Goal: Task Accomplishment & Management: Complete application form

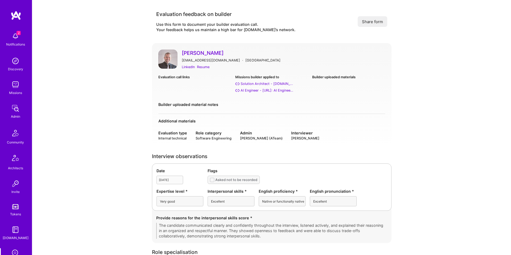
scroll to position [1148, 0]
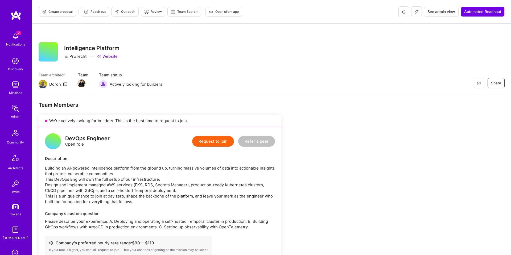
click at [67, 11] on span "Create proposal" at bounding box center [57, 11] width 31 height 5
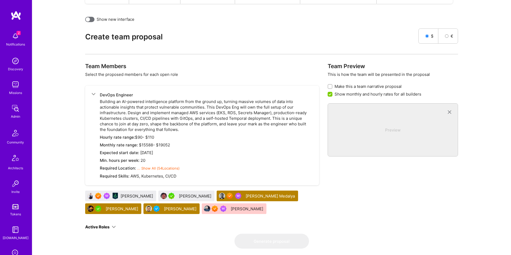
scroll to position [200, 0]
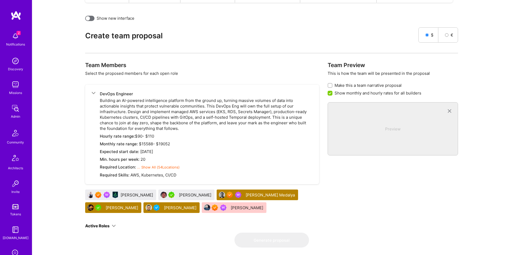
drag, startPoint x: 178, startPoint y: 182, endPoint x: 27, endPoint y: 176, distance: 151.5
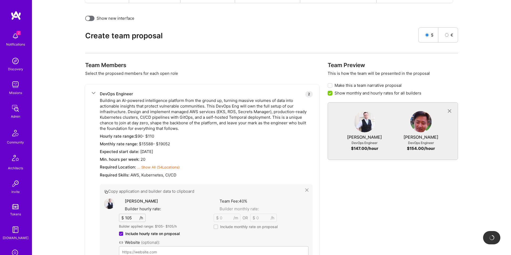
type input "[URL][DOMAIN_NAME]"
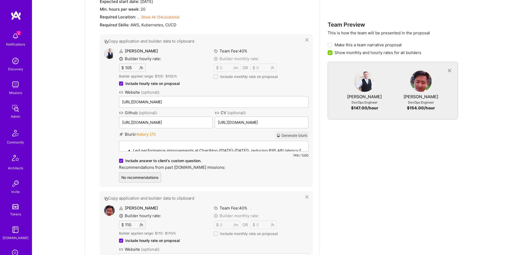
scroll to position [354, 0]
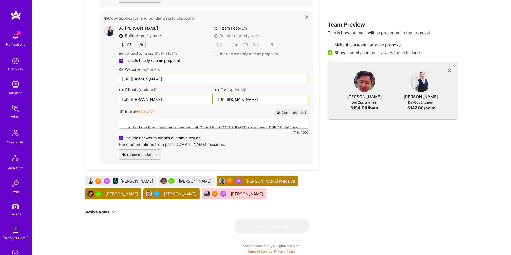
scroll to position [464, 0]
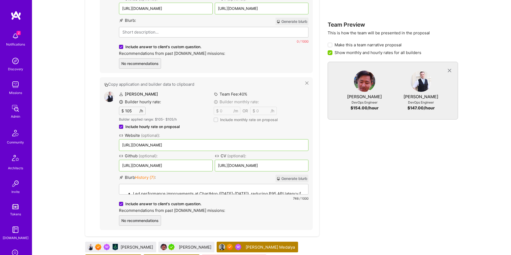
click at [184, 177] on div "Led performance improvements at ChartHop (2022-2023), reducing P95 API latency …" at bounding box center [213, 213] width 189 height 59
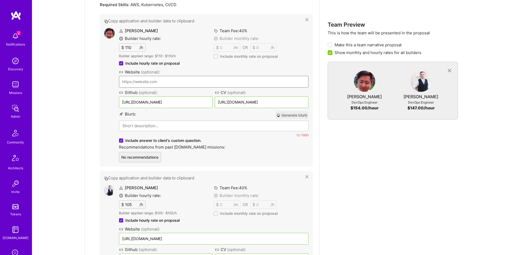
scroll to position [363, 0]
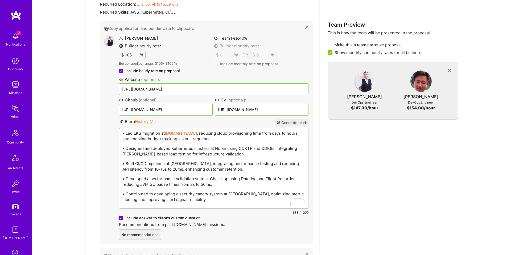
click at [219, 132] on p "• Led EKS migration at A.Team , reducing cloud provisioning time from days to h…" at bounding box center [213, 135] width 182 height 11
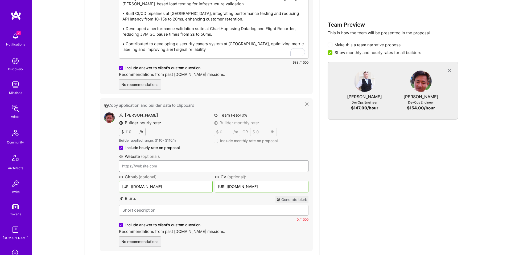
scroll to position [519, 0]
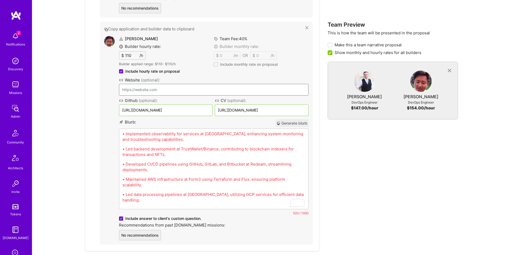
click at [248, 177] on div "Team Members Select the proposed members for each open role DevOps Engineer 2 B…" at bounding box center [202, 21] width 234 height 557
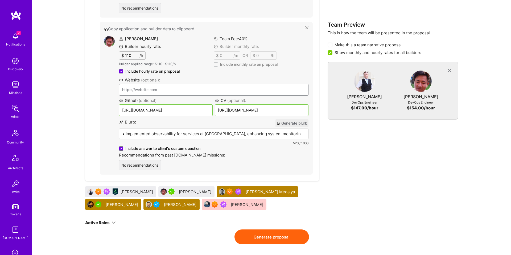
click at [259, 141] on div "520 / 1000" at bounding box center [213, 143] width 189 height 6
click at [258, 137] on div "• Implemented observability for services at Form3, enhancing system monitoring …" at bounding box center [213, 155] width 189 height 52
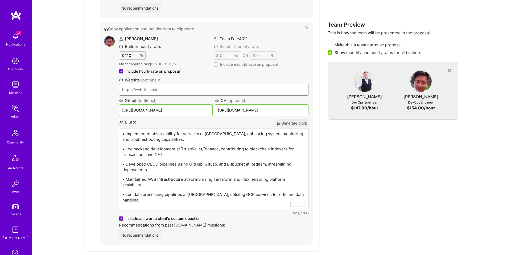
click at [160, 28] on button "Copy application and builder data to clipboard" at bounding box center [204, 29] width 201 height 6
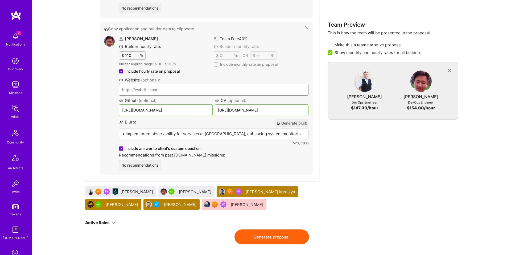
click at [156, 29] on button "Copy application and builder data to clipboard" at bounding box center [204, 29] width 201 height 6
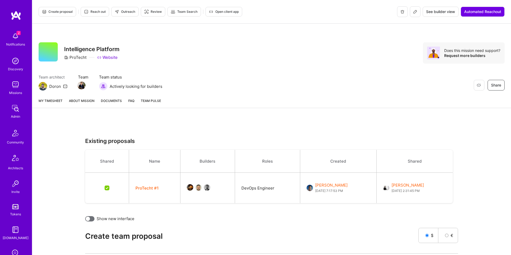
scroll to position [204, 0]
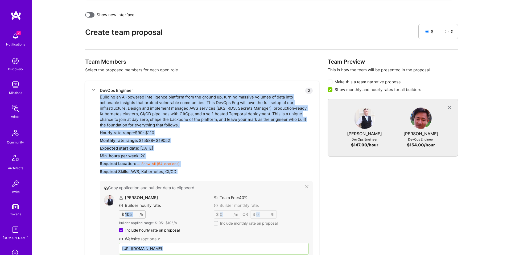
click at [179, 173] on div "Required Skills: AWS, Kubernetes, CI/CD" at bounding box center [206, 172] width 213 height 6
copy div "Building an AI-powered intelligence platform from the ground up, turning massiv…"
click at [169, 177] on button "Copy application and builder data to clipboard" at bounding box center [204, 188] width 201 height 6
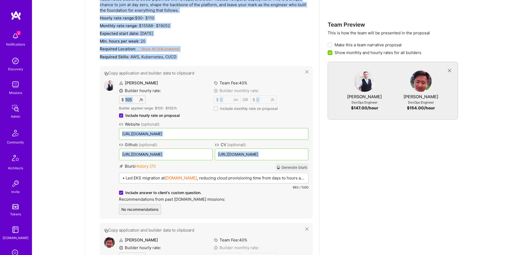
scroll to position [320, 0]
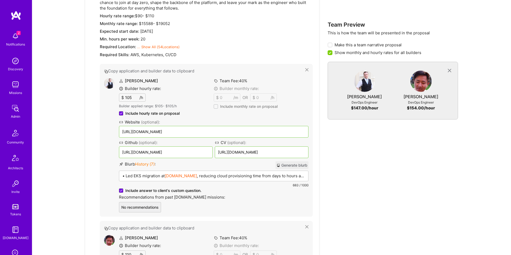
click at [185, 176] on p "• Led EKS migration at A.Team , reducing cloud provisioning time from days to h…" at bounding box center [213, 176] width 182 height 6
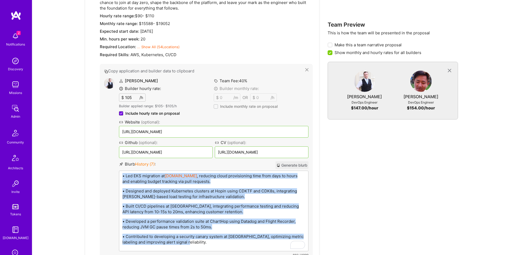
copy div "• Led EKS migration at A.Team , reducing cloud provisioning time from days to h…"
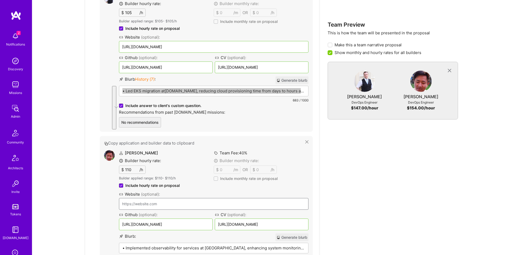
scroll to position [521, 0]
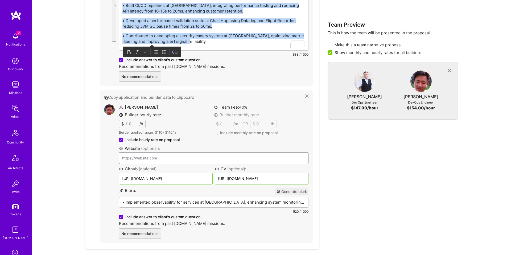
click at [170, 133] on div "Peter Nguyen Builder hourly rate: $ 110 /h Builder applied range: $ 110 - $ 110…" at bounding box center [213, 171] width 189 height 134
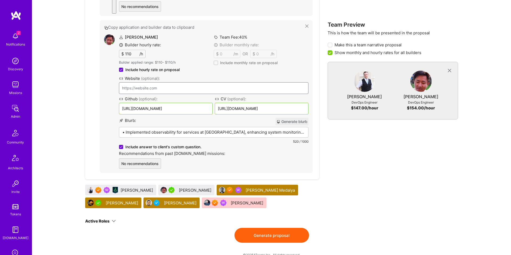
click at [170, 132] on p "• Implemented observability for services at Form3, enhancing system monitoring …" at bounding box center [213, 132] width 182 height 6
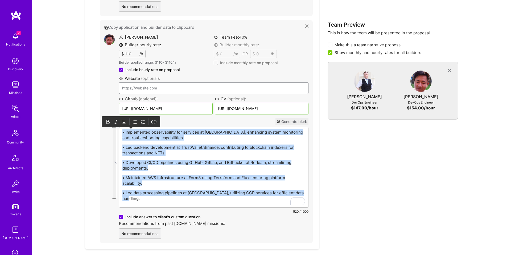
copy div "• Implemented observability for services at Form3, enhancing system monitoring …"
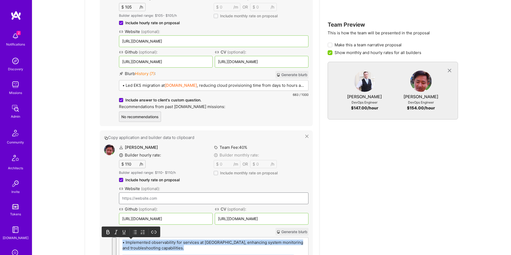
scroll to position [481, 0]
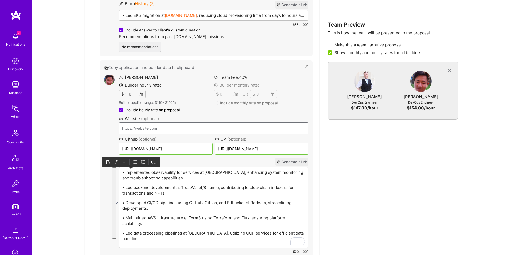
click at [190, 62] on div "• Led EKS migration at A.Team , reducing cloud provisioning time from days to h…" at bounding box center [213, 36] width 189 height 52
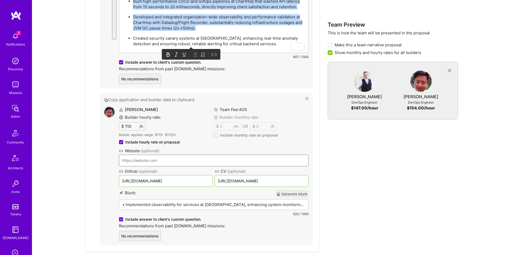
scroll to position [544, 0]
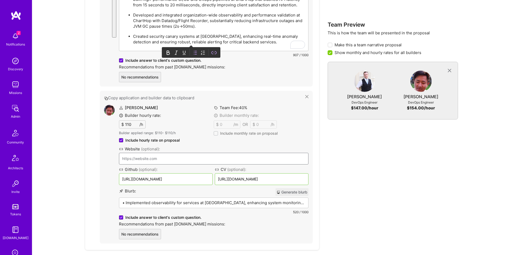
click at [176, 177] on div "Peter Nguyen Builder hourly rate: $ 110 /h Builder applied range: $ 110 - $ 110…" at bounding box center [213, 172] width 189 height 134
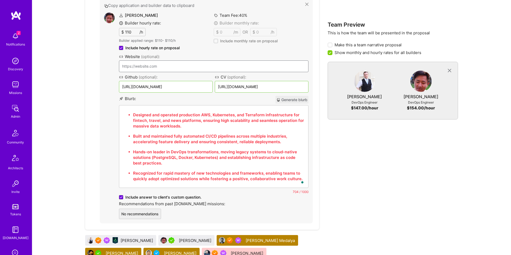
scroll to position [530, 0]
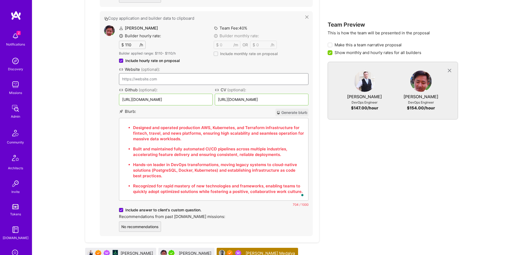
drag, startPoint x: 264, startPoint y: 206, endPoint x: 266, endPoint y: 205, distance: 2.7
click at [266, 177] on div "Team Members Select the proposed members for each open role DevOps Engineer 2 B…" at bounding box center [202, 11] width 234 height 559
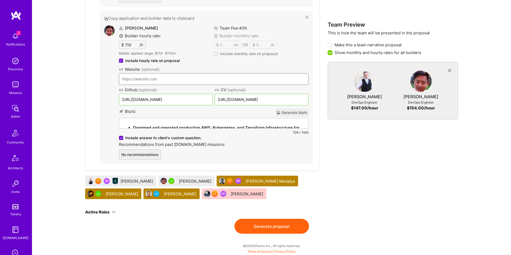
click at [204, 125] on strong "Designed and operated production AWS, Kubernetes, and Terraform infrastructure …" at bounding box center [326, 127] width 387 height 5
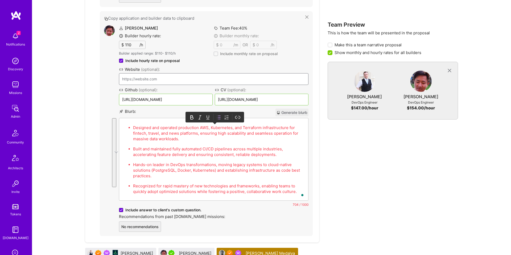
click at [272, 169] on div "Team Members Select the proposed members for each open role DevOps Engineer 2 B…" at bounding box center [271, 11] width 373 height 559
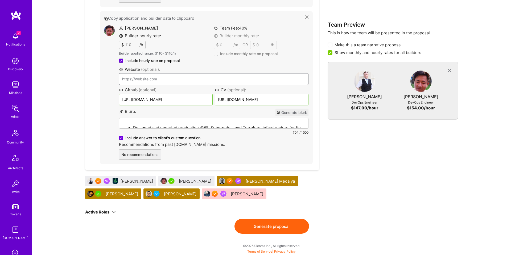
click at [271, 177] on button "Generate proposal" at bounding box center [271, 226] width 74 height 15
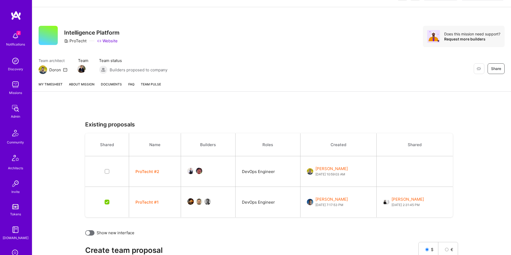
scroll to position [0, 0]
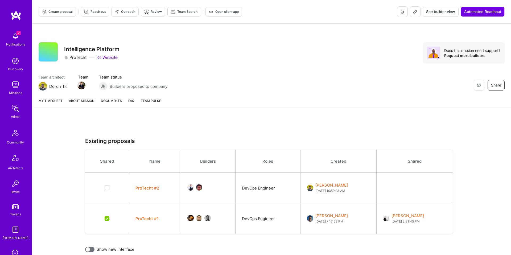
click at [73, 99] on link "About Mission" at bounding box center [82, 103] width 26 height 10
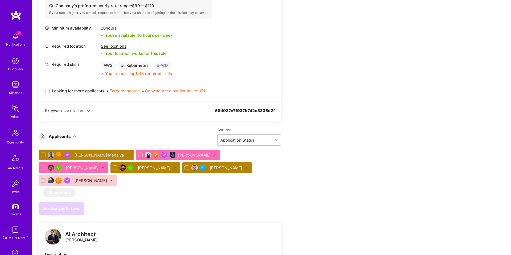
scroll to position [237, 0]
